Goal: Task Accomplishment & Management: Manage account settings

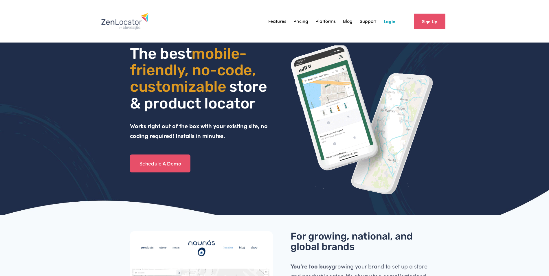
click at [389, 22] on link "Login" at bounding box center [390, 21] width 12 height 9
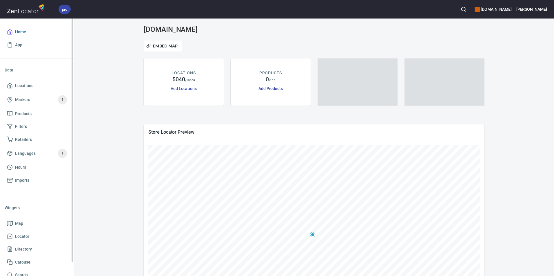
click at [22, 33] on span "Home" at bounding box center [20, 31] width 11 height 7
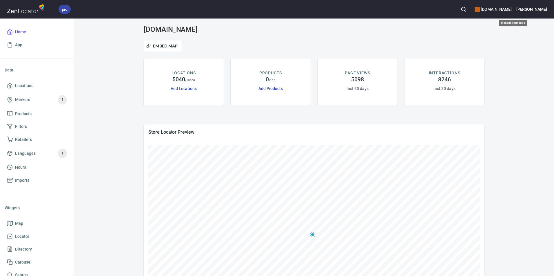
click at [511, 9] on h6 "schmidtoldtyme.com" at bounding box center [492, 9] width 37 height 6
click at [520, 9] on div at bounding box center [277, 138] width 554 height 276
click at [480, 10] on div "color-CE600E" at bounding box center [476, 9] width 5 height 5
click at [494, 10] on div at bounding box center [277, 138] width 554 height 276
click at [544, 9] on h6 "Jeff" at bounding box center [531, 9] width 31 height 6
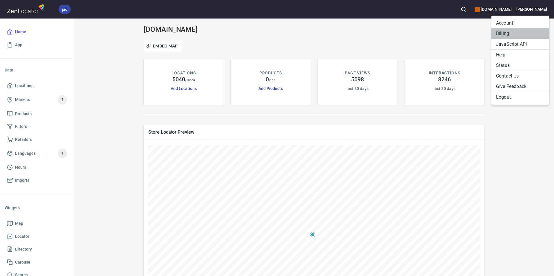
click at [503, 34] on li "Billing" at bounding box center [520, 33] width 58 height 10
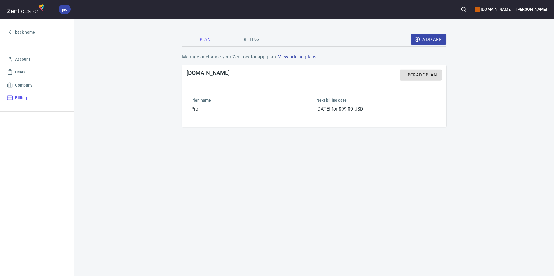
click at [257, 38] on span "Billing" at bounding box center [251, 39] width 39 height 7
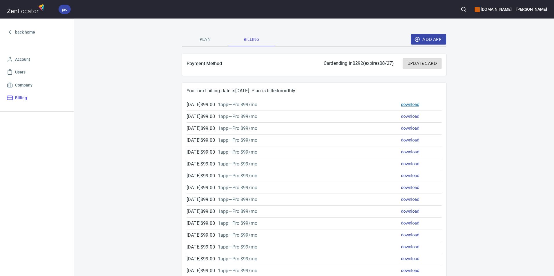
click at [408, 104] on link "download" at bounding box center [410, 104] width 18 height 5
